Goal: Understand process/instructions

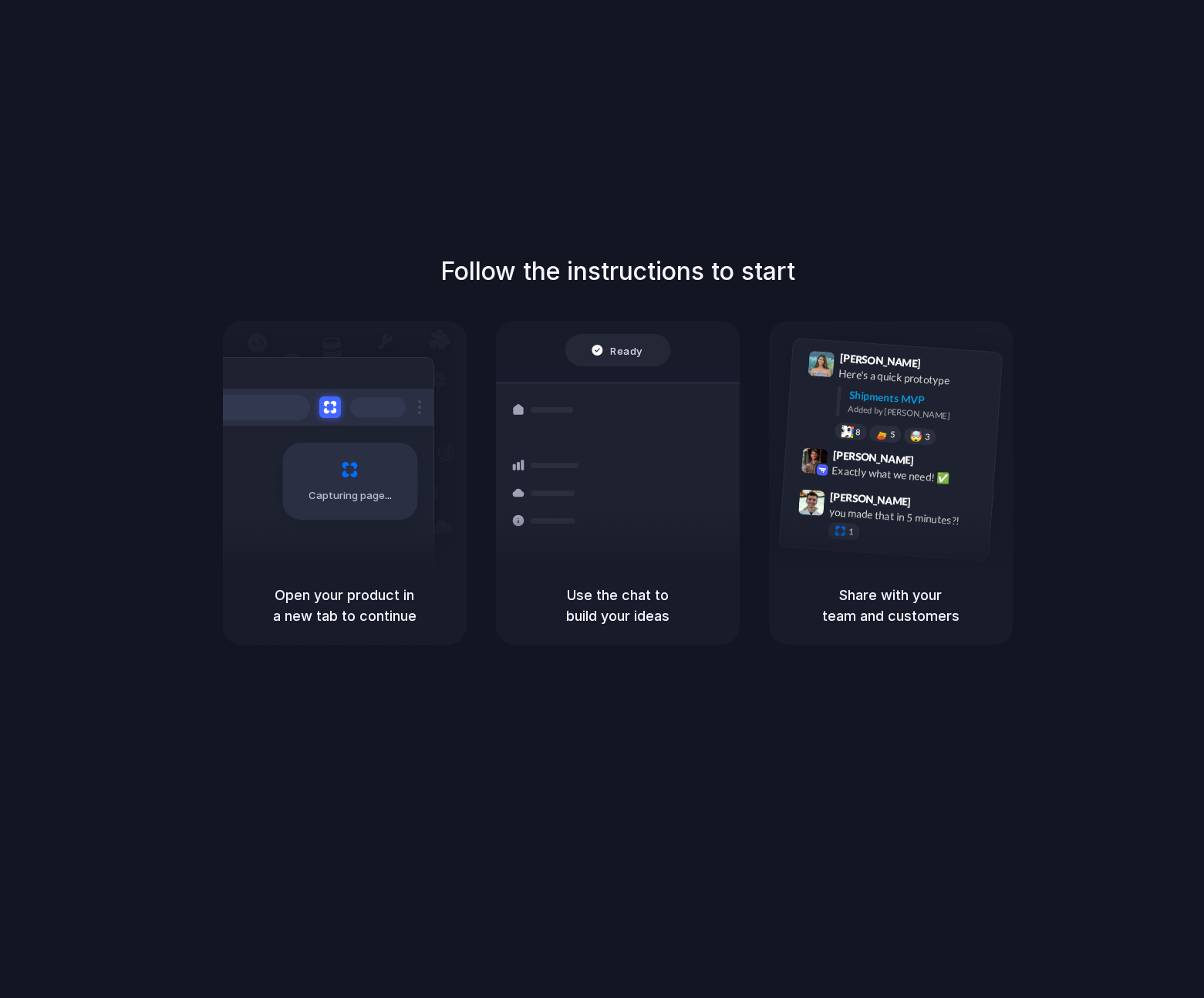
click at [976, 236] on div "Follow the instructions to start Capturing page Open your product in a new tab …" at bounding box center [617, 514] width 1235 height 1029
